Goal: Information Seeking & Learning: Learn about a topic

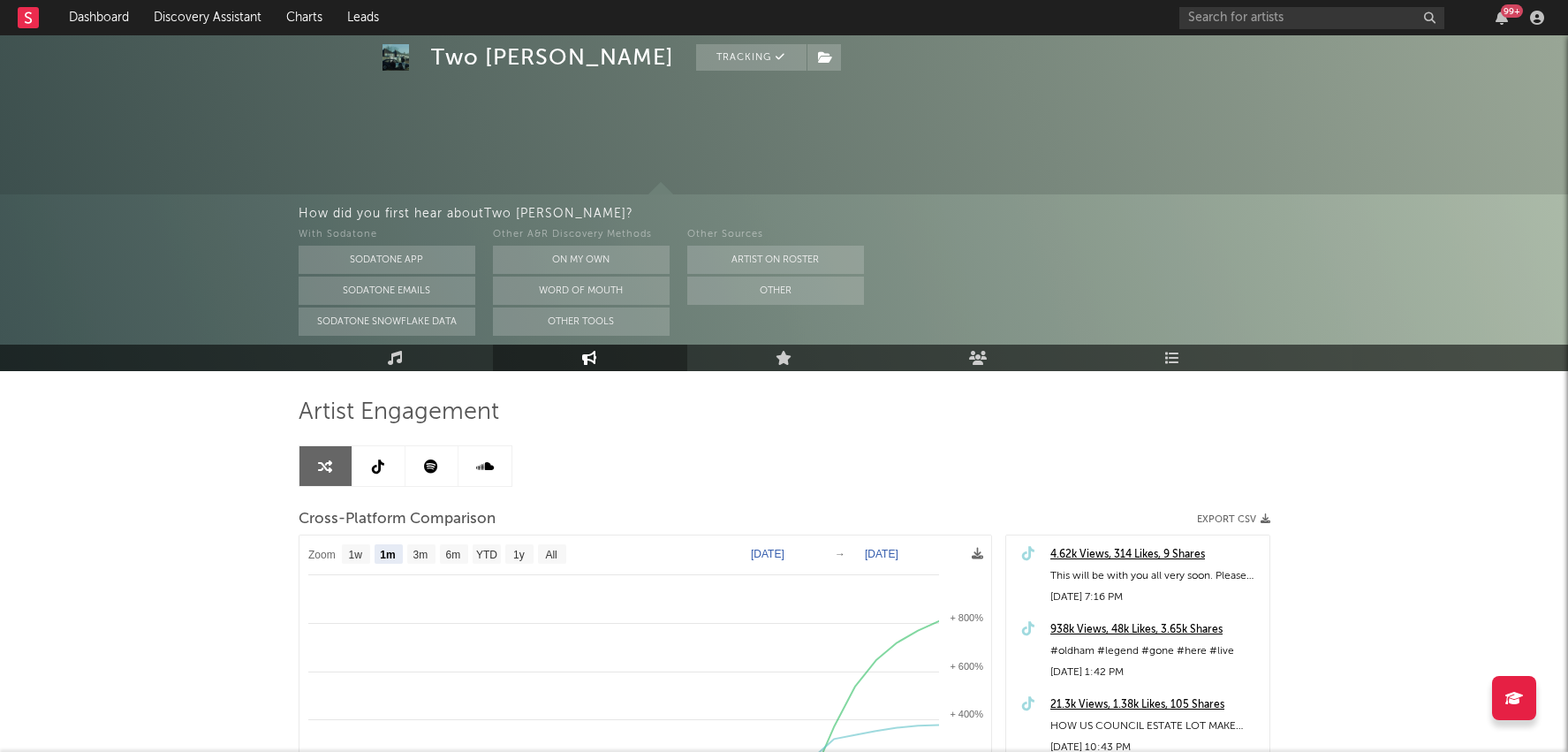
select select "1m"
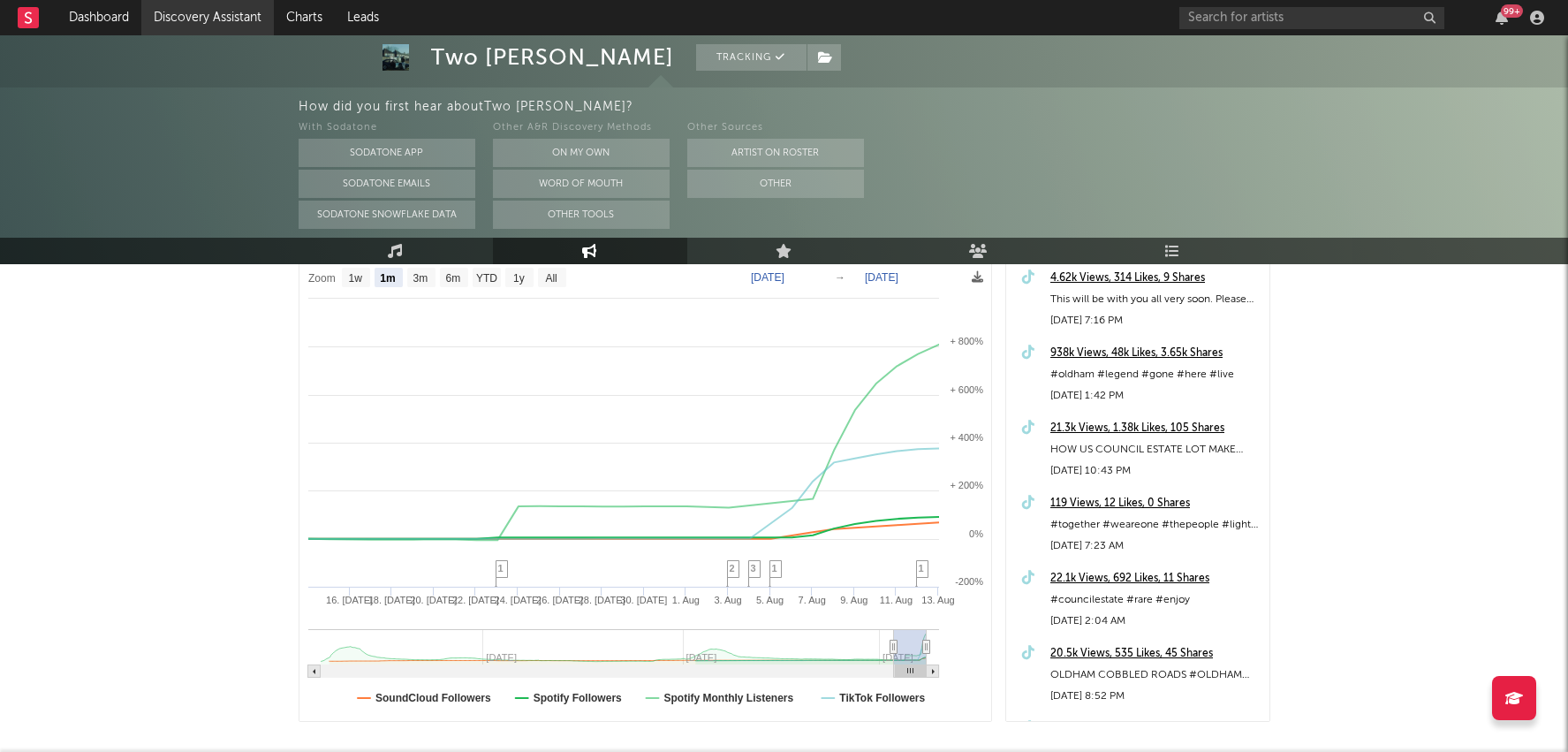
click at [213, 12] on link "Discovery Assistant" at bounding box center [207, 17] width 133 height 35
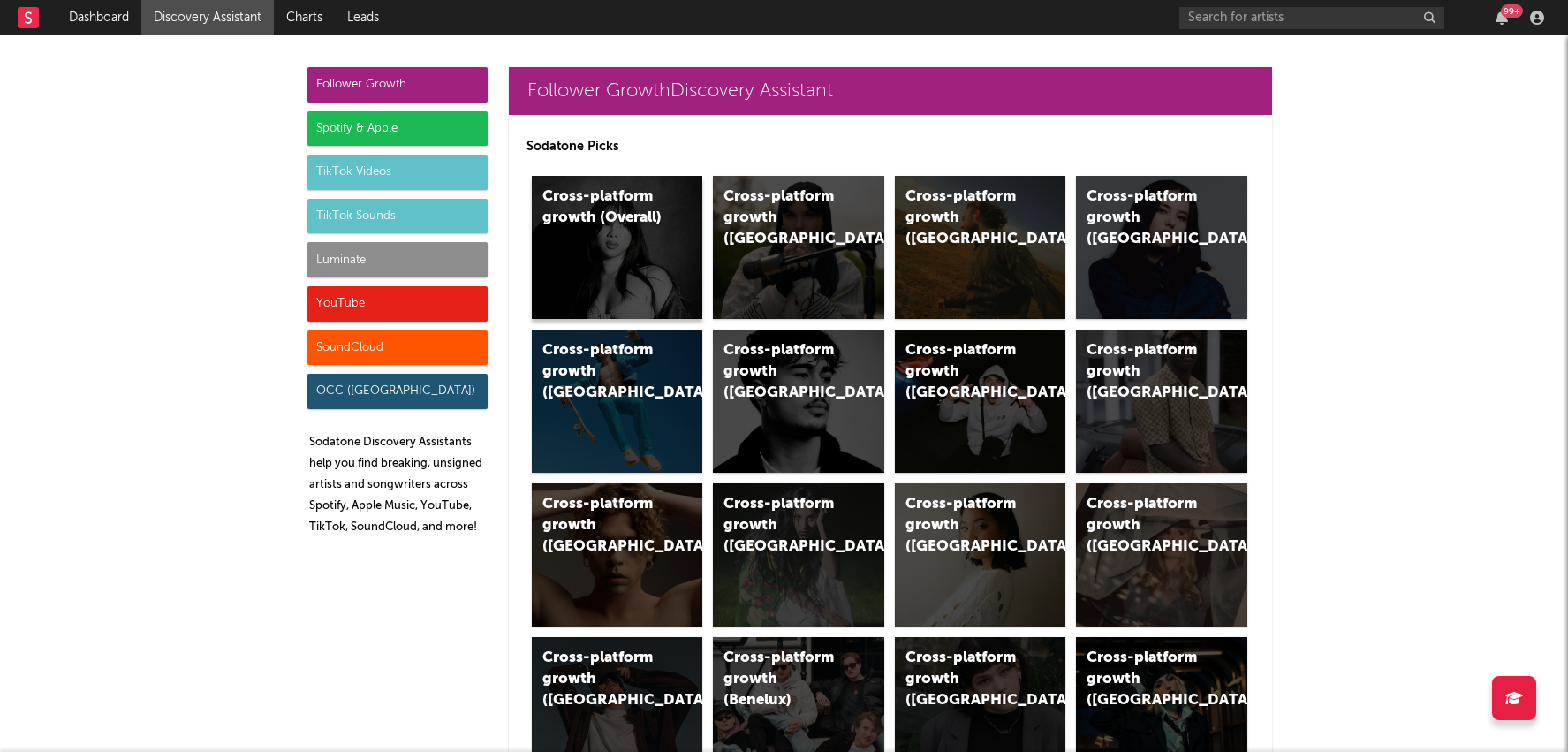
click at [649, 248] on div "Cross-platform growth (Overall)" at bounding box center [618, 247] width 172 height 143
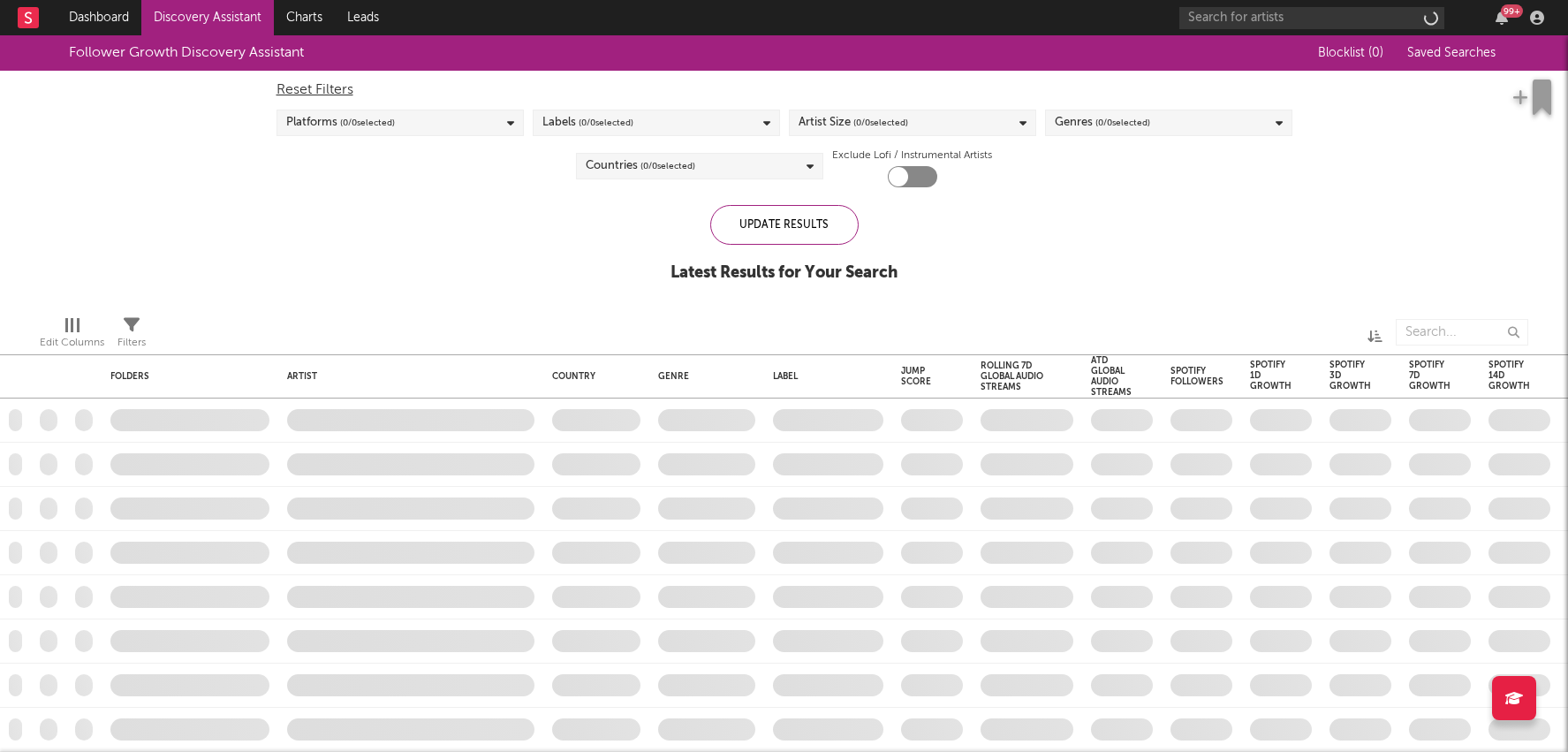
checkbox input "true"
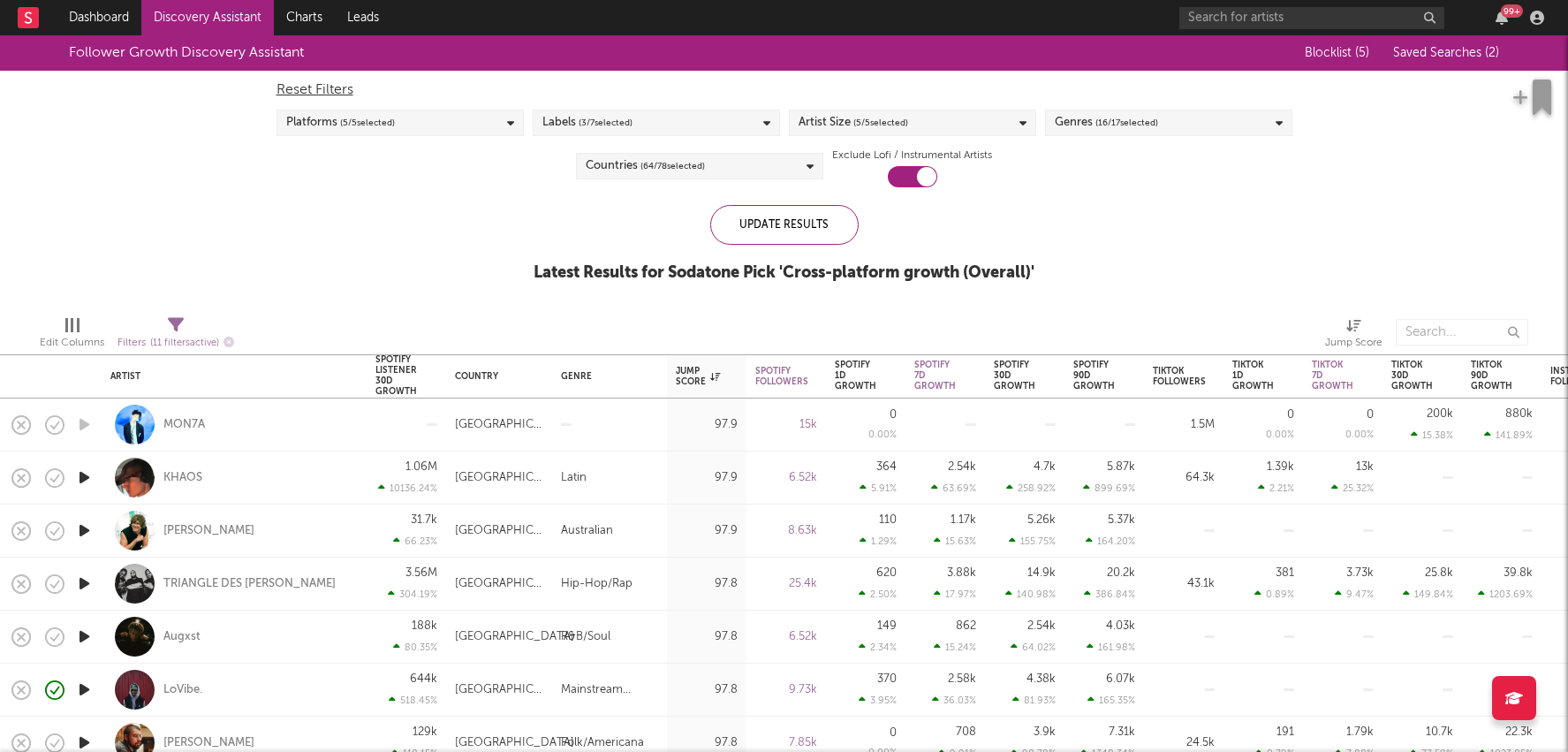
click at [486, 477] on div "[GEOGRAPHIC_DATA]" at bounding box center [499, 478] width 88 height 21
select select "1w"
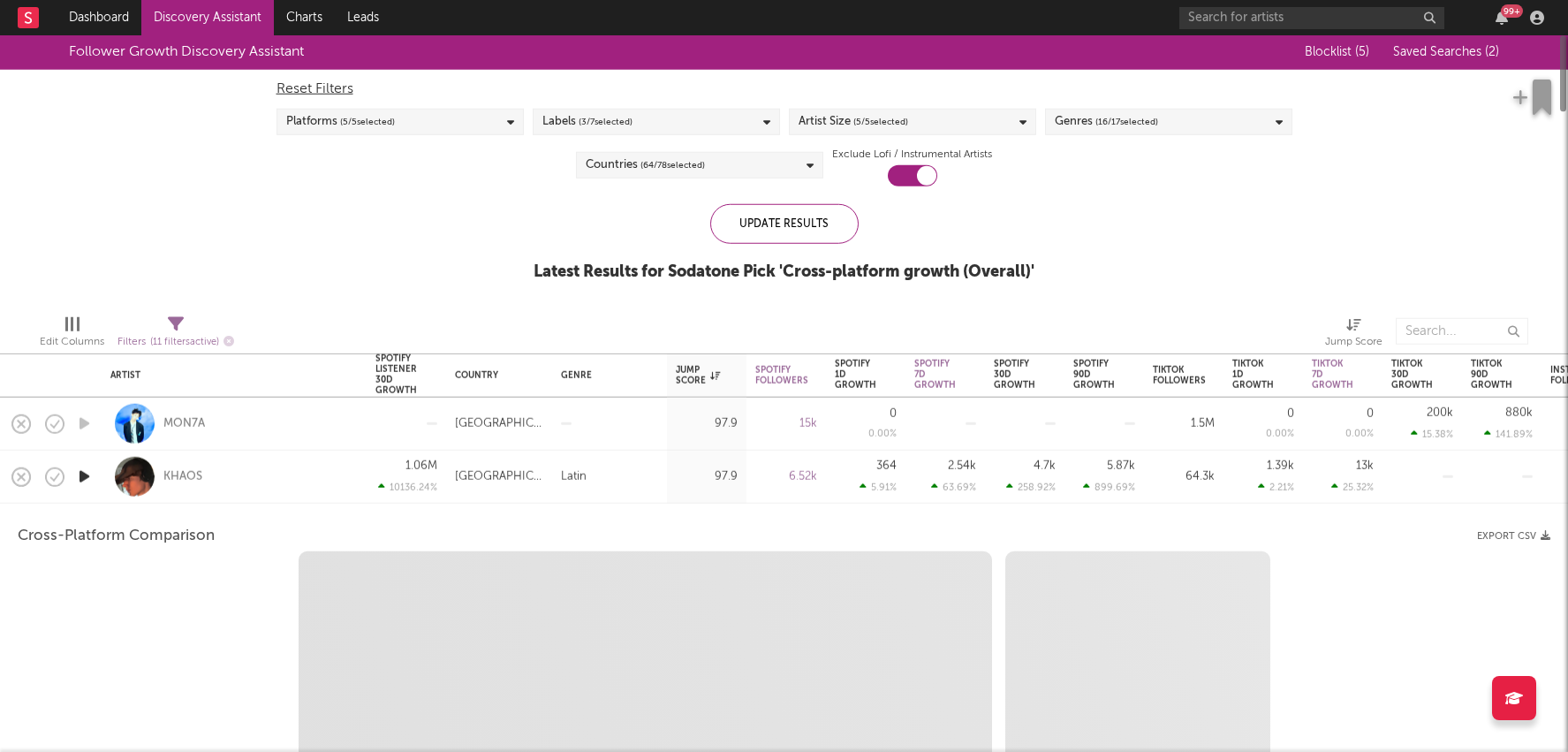
select select "1w"
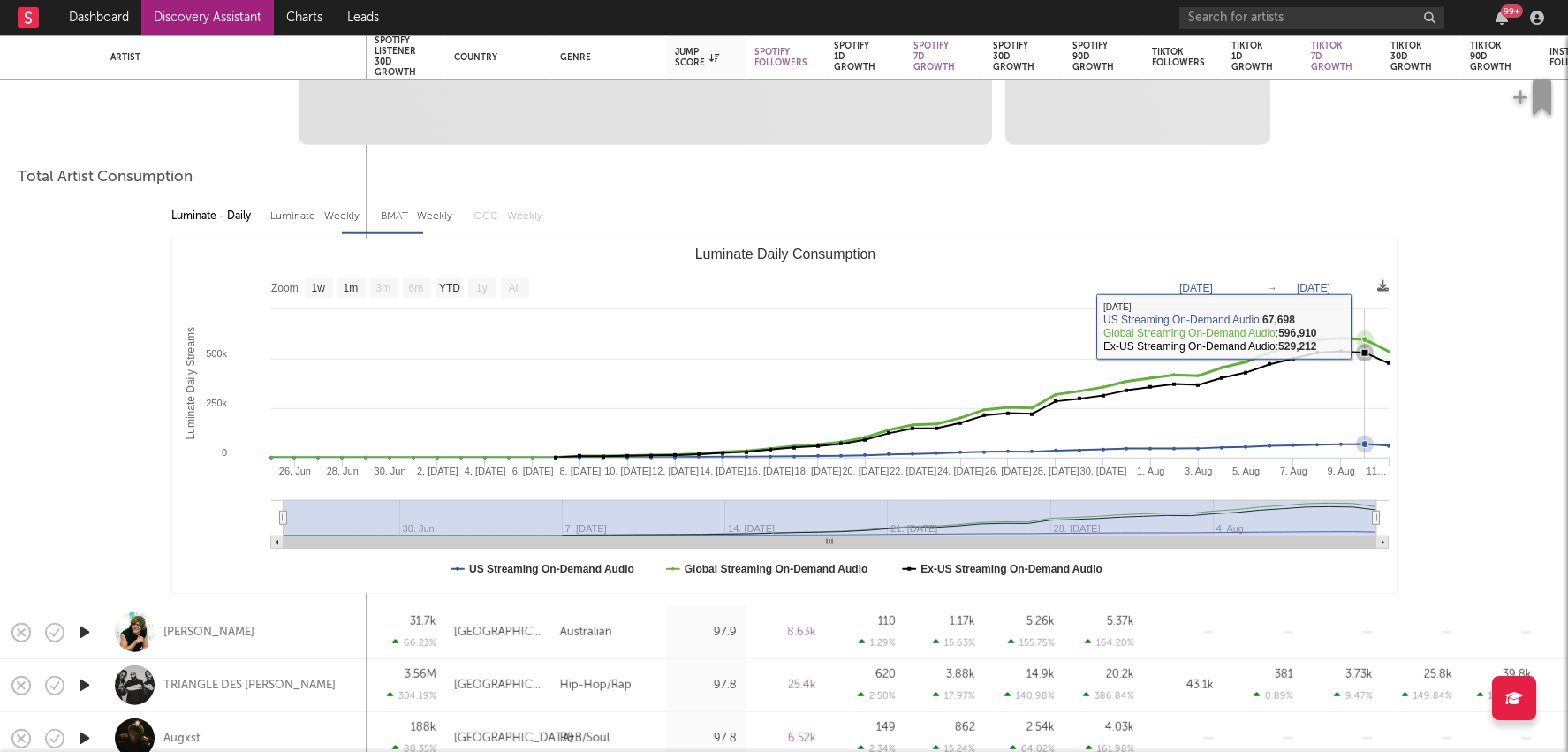
select select "1m"
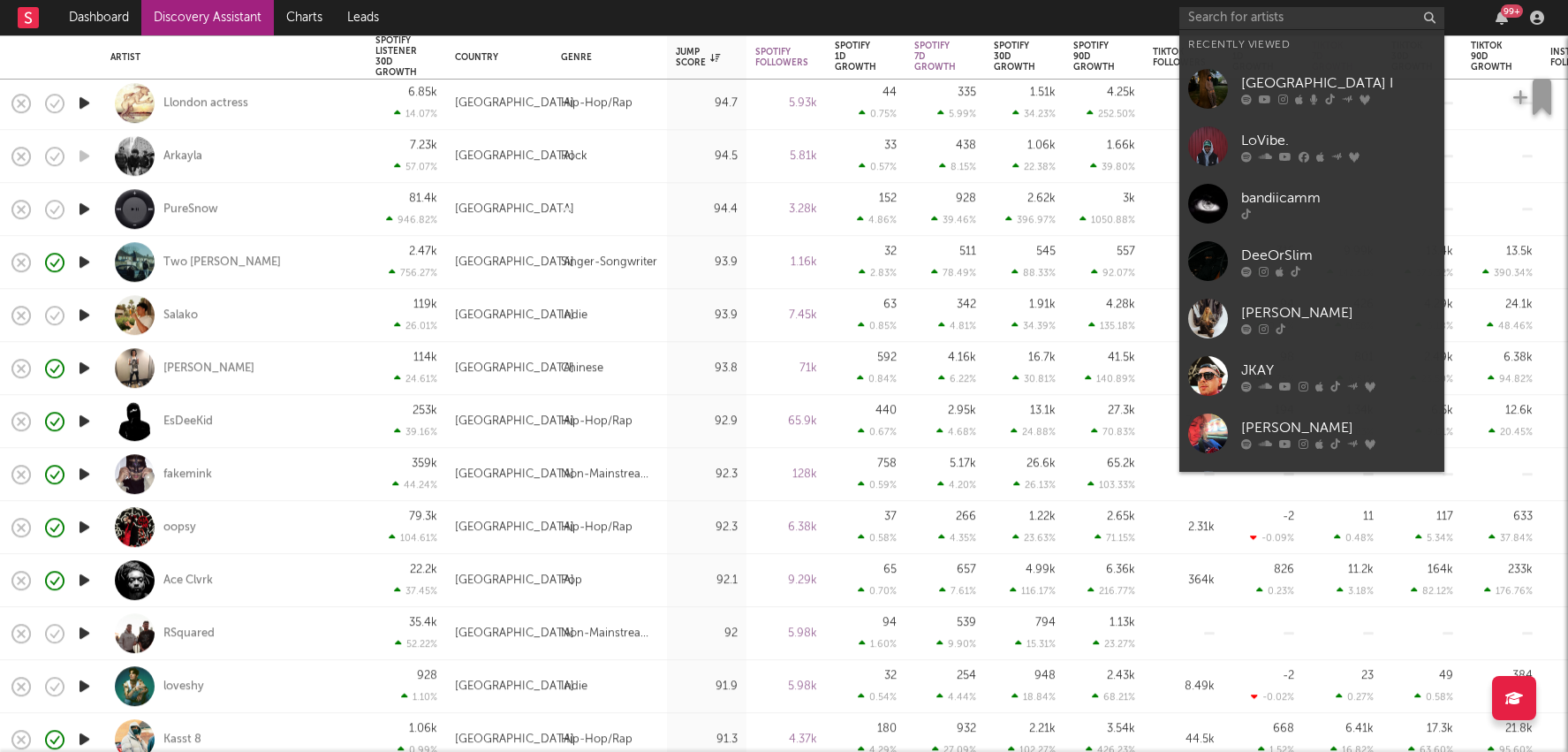
click at [1253, 24] on input "text" at bounding box center [1311, 18] width 265 height 22
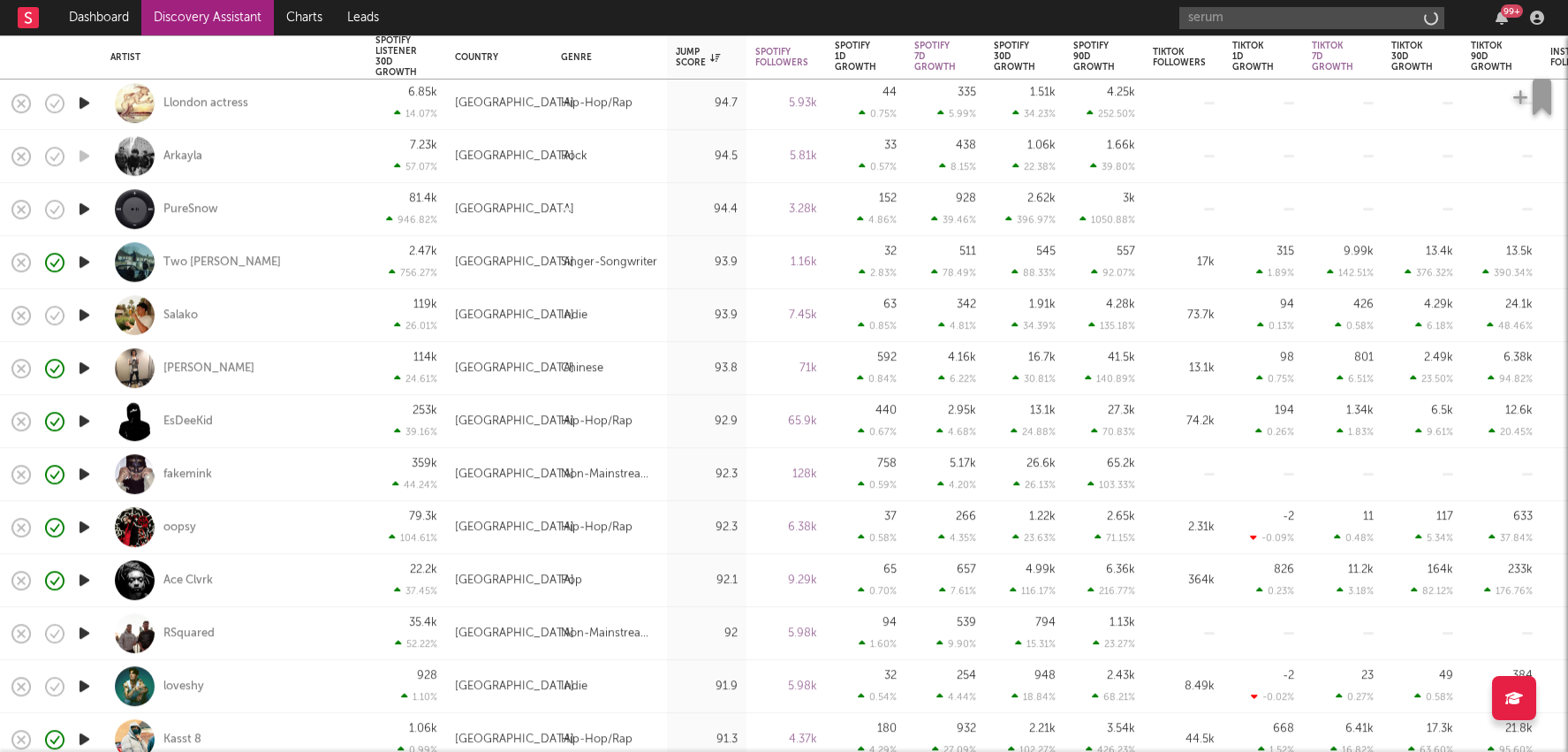
click at [1236, 27] on input "serum" at bounding box center [1311, 18] width 265 height 22
type input "serum"
